Goal: Check status: Check status

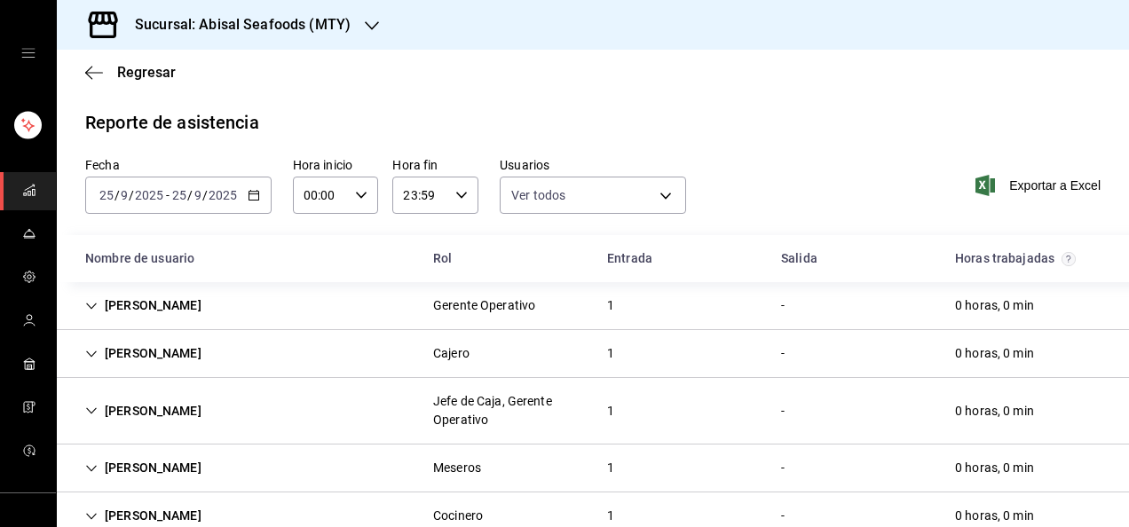
click at [254, 203] on div "[DATE] [DATE] - [DATE] [DATE]" at bounding box center [178, 195] width 186 height 37
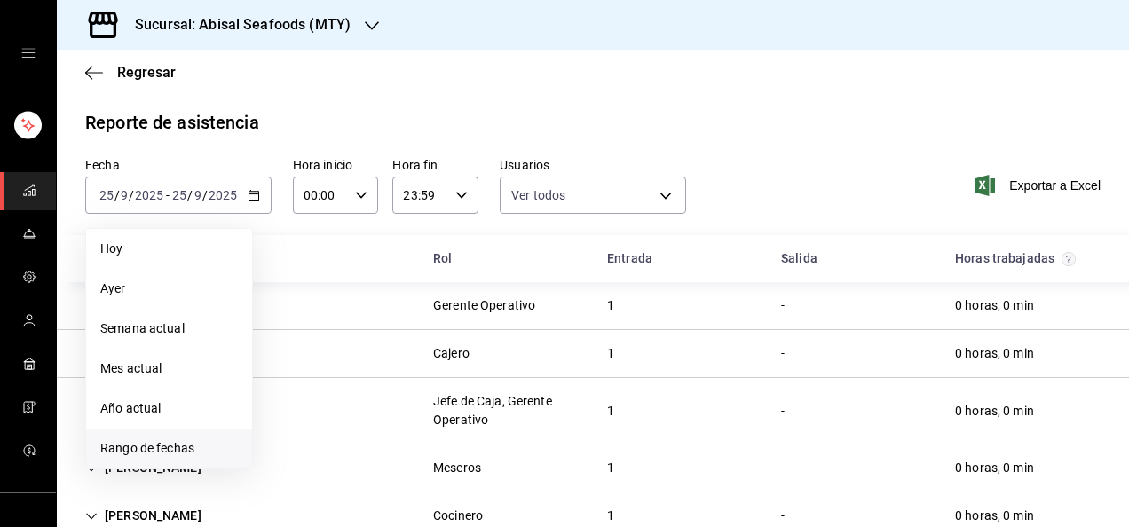
click at [173, 457] on span "Rango de fechas" at bounding box center [169, 448] width 138 height 19
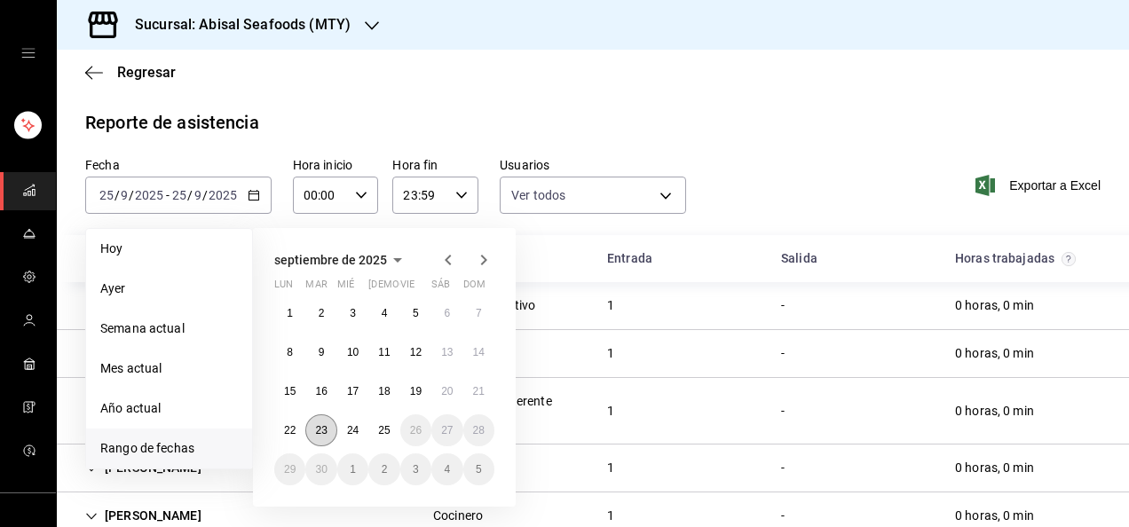
click at [311, 425] on button "23" at bounding box center [320, 430] width 31 height 32
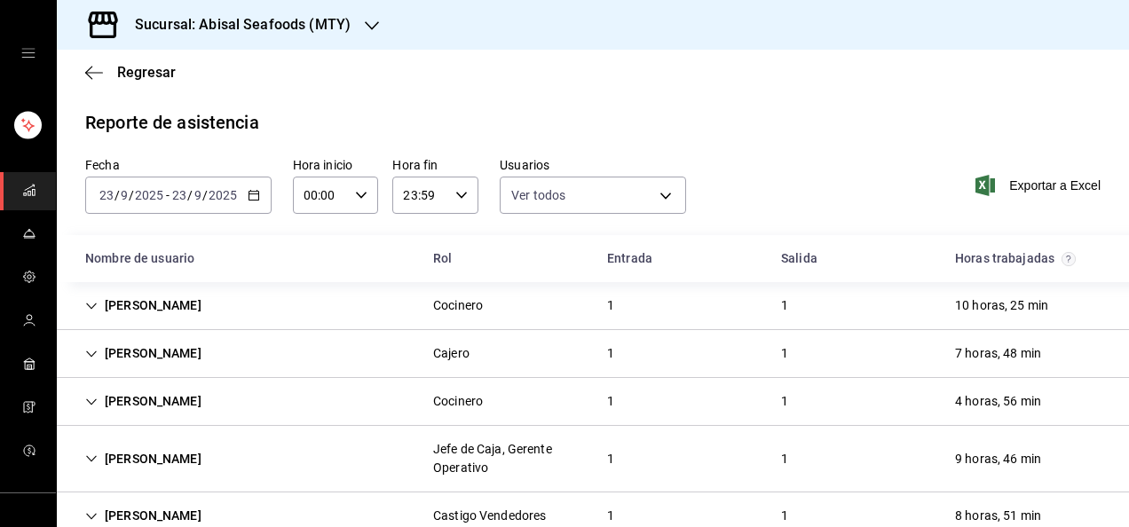
click at [256, 190] on icon "button" at bounding box center [254, 195] width 12 height 12
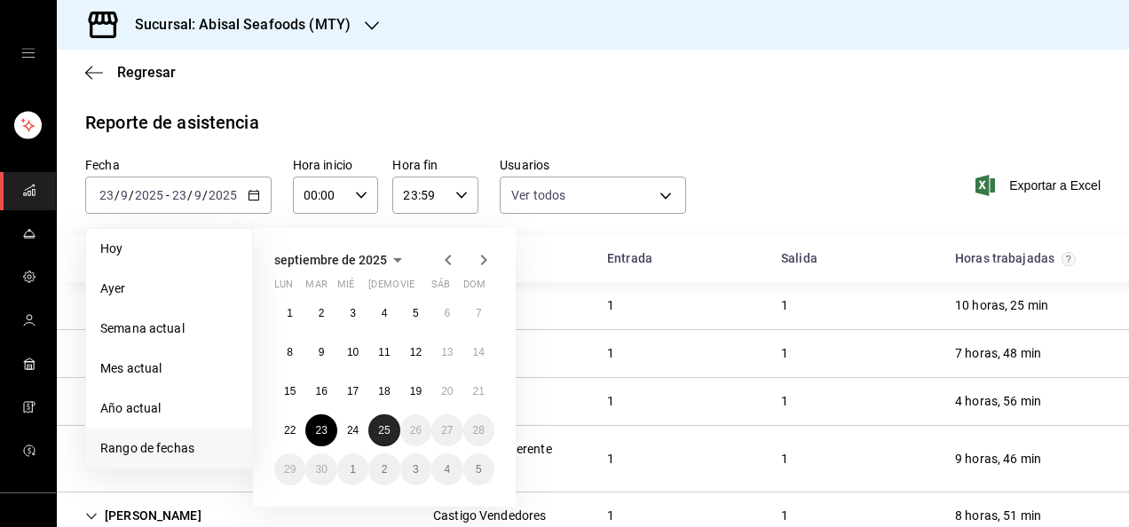
click at [374, 424] on button "25" at bounding box center [383, 430] width 31 height 32
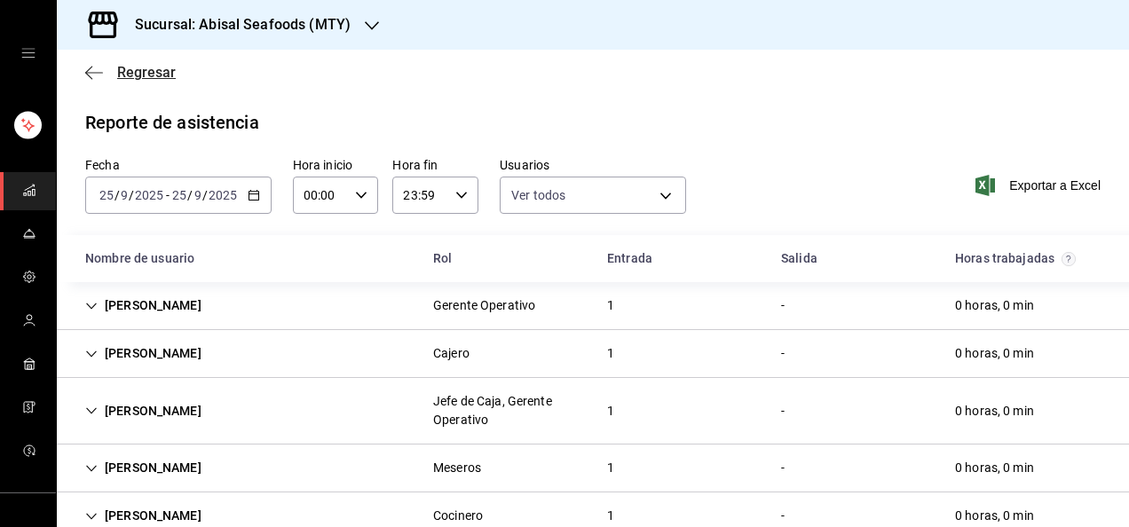
click at [155, 76] on span "Regresar" at bounding box center [146, 72] width 59 height 17
